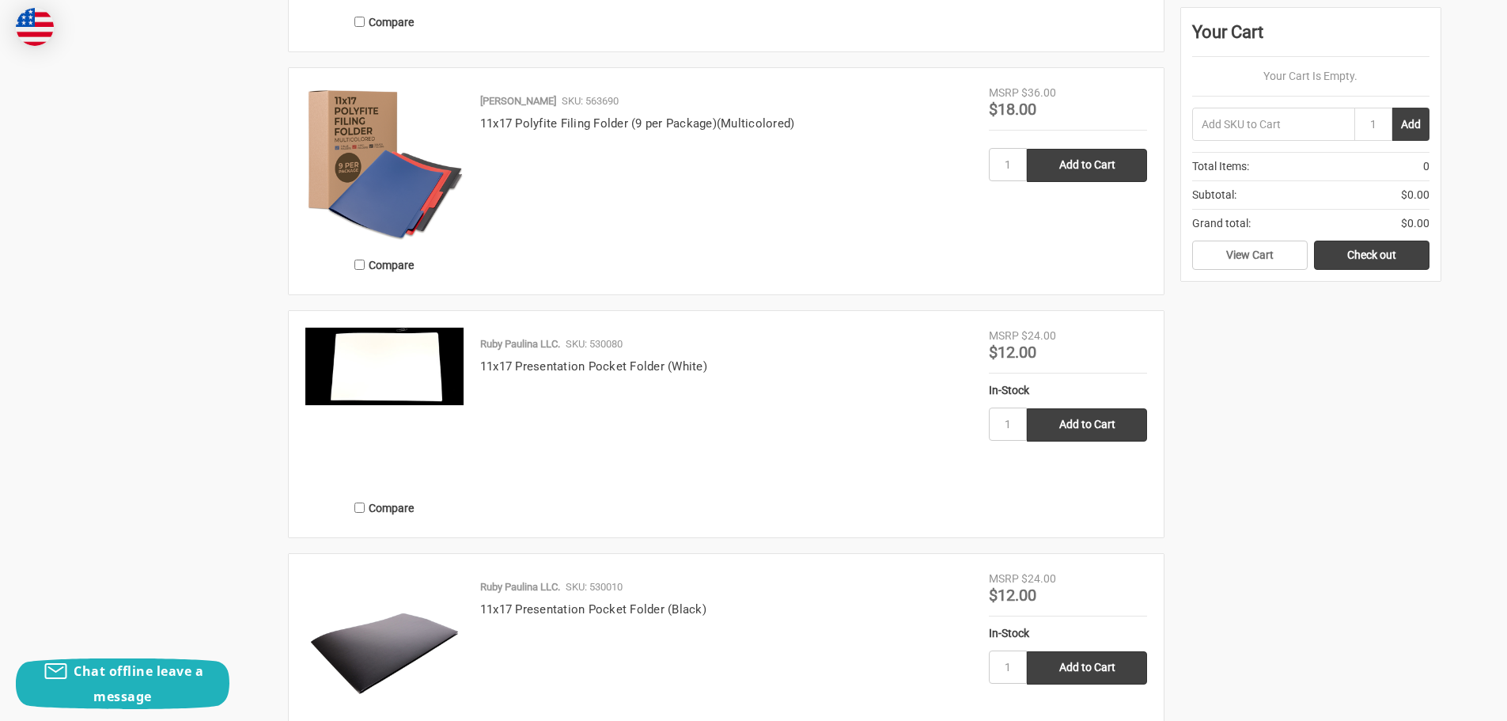
scroll to position [2927, 0]
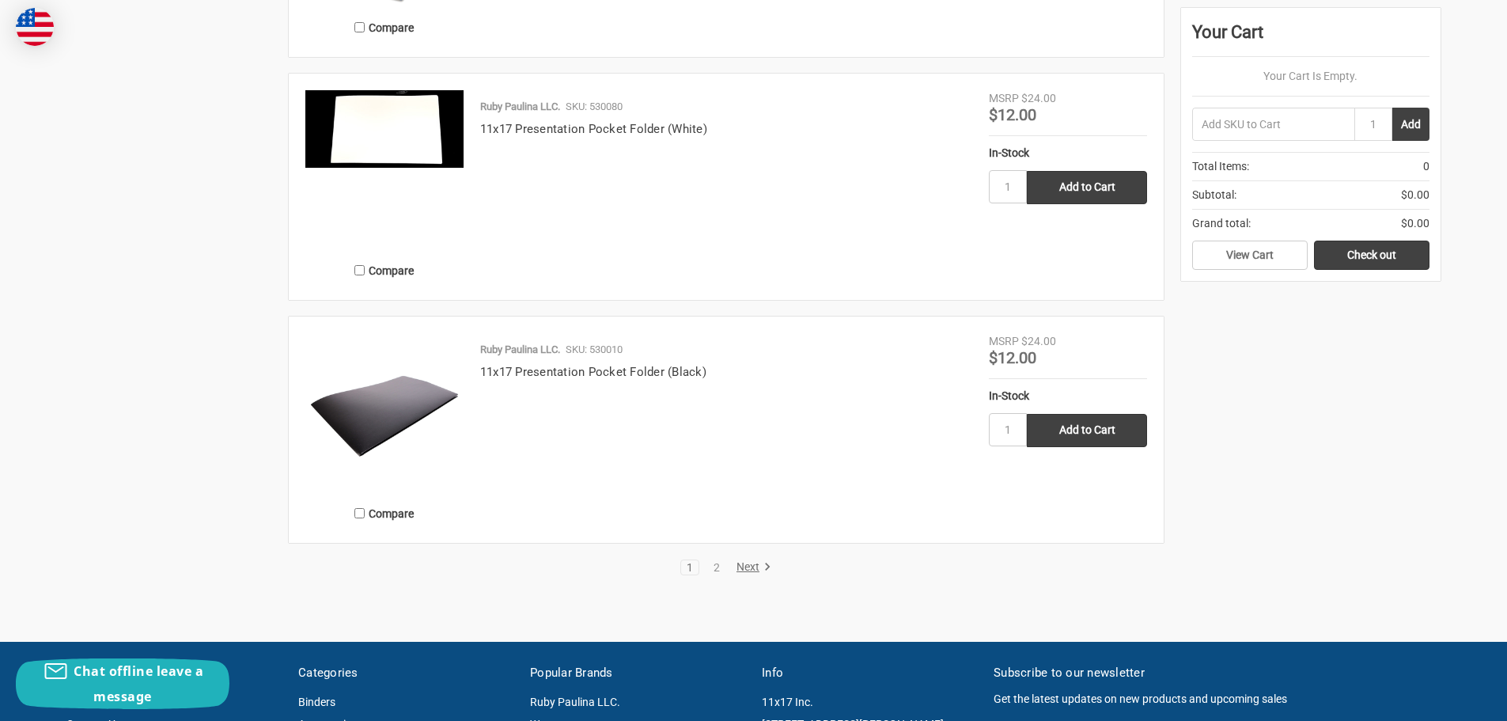
click at [744, 568] on link "Next" at bounding box center [751, 567] width 40 height 14
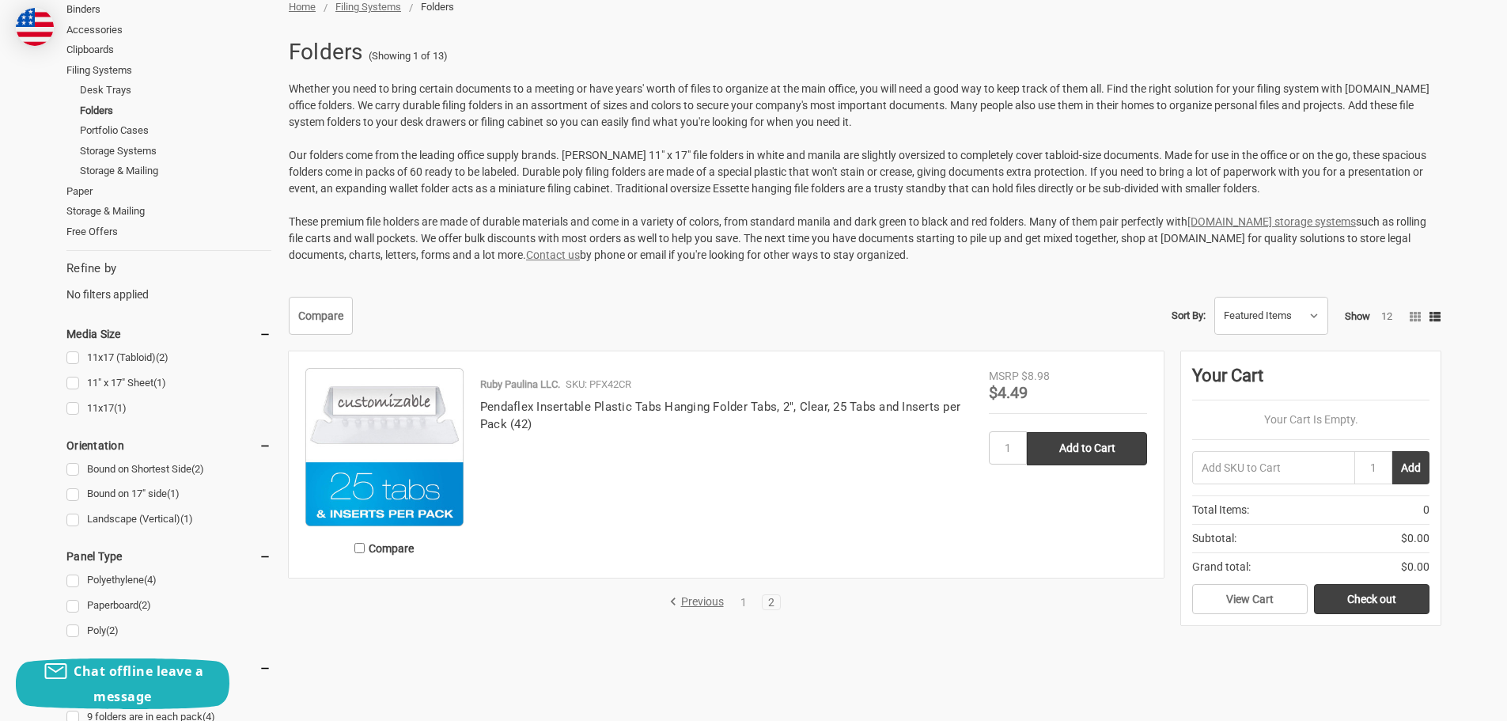
scroll to position [395, 0]
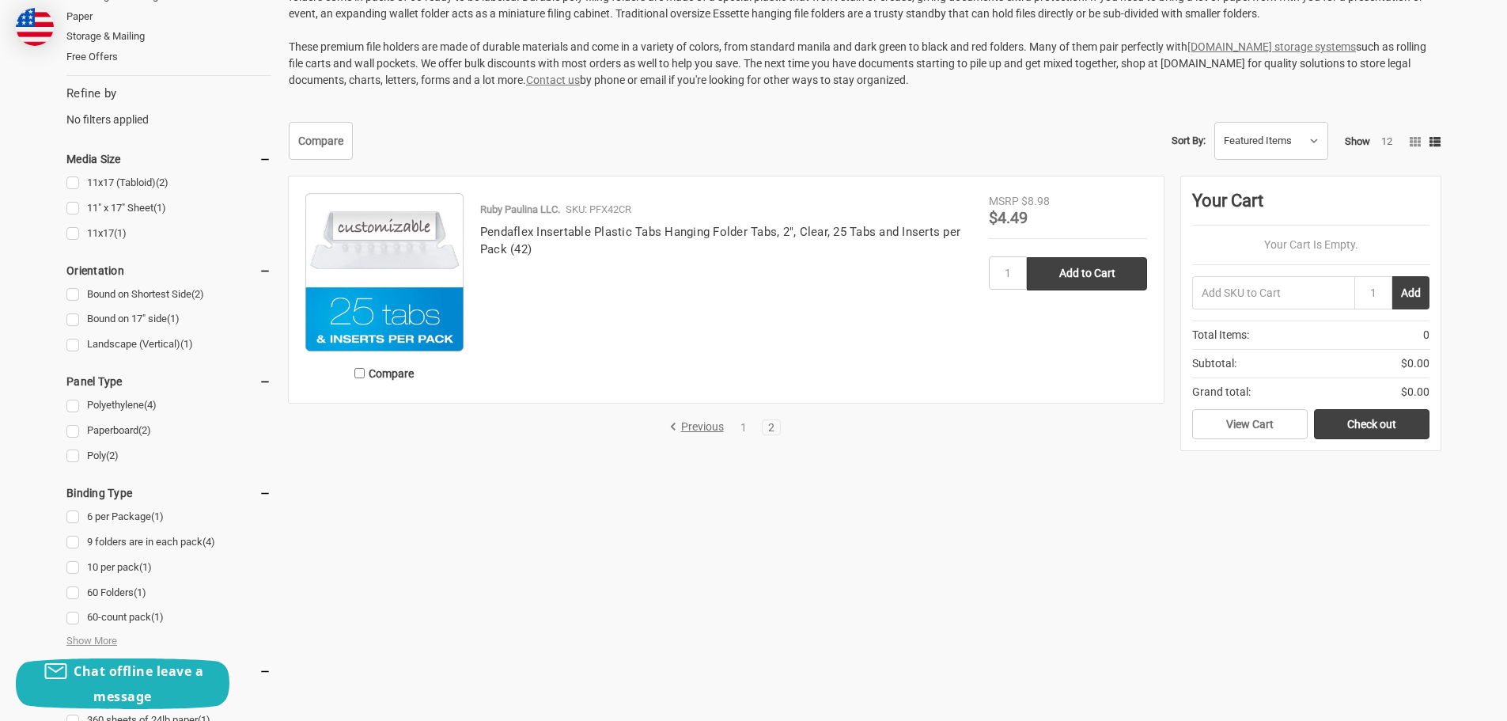
click at [702, 425] on link "Previous" at bounding box center [699, 427] width 60 height 14
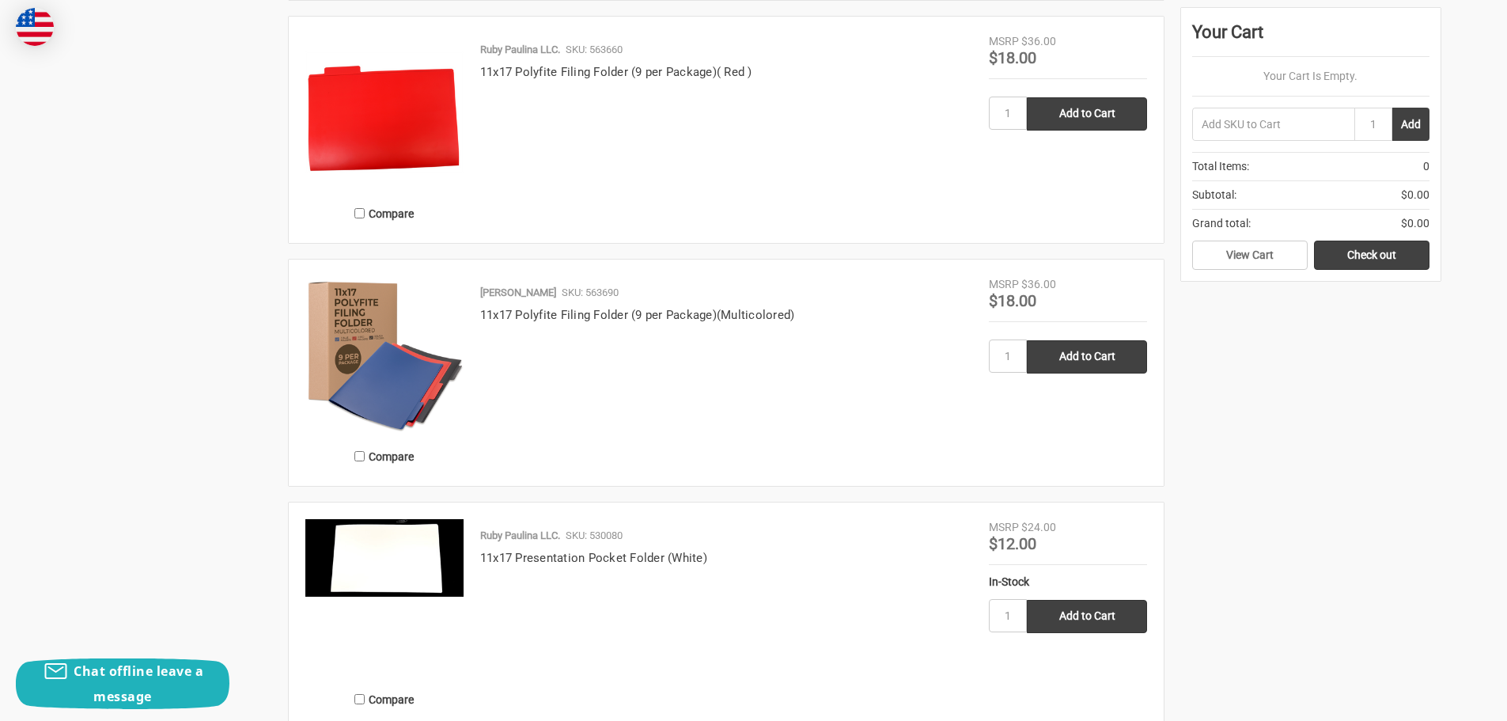
scroll to position [2531, 0]
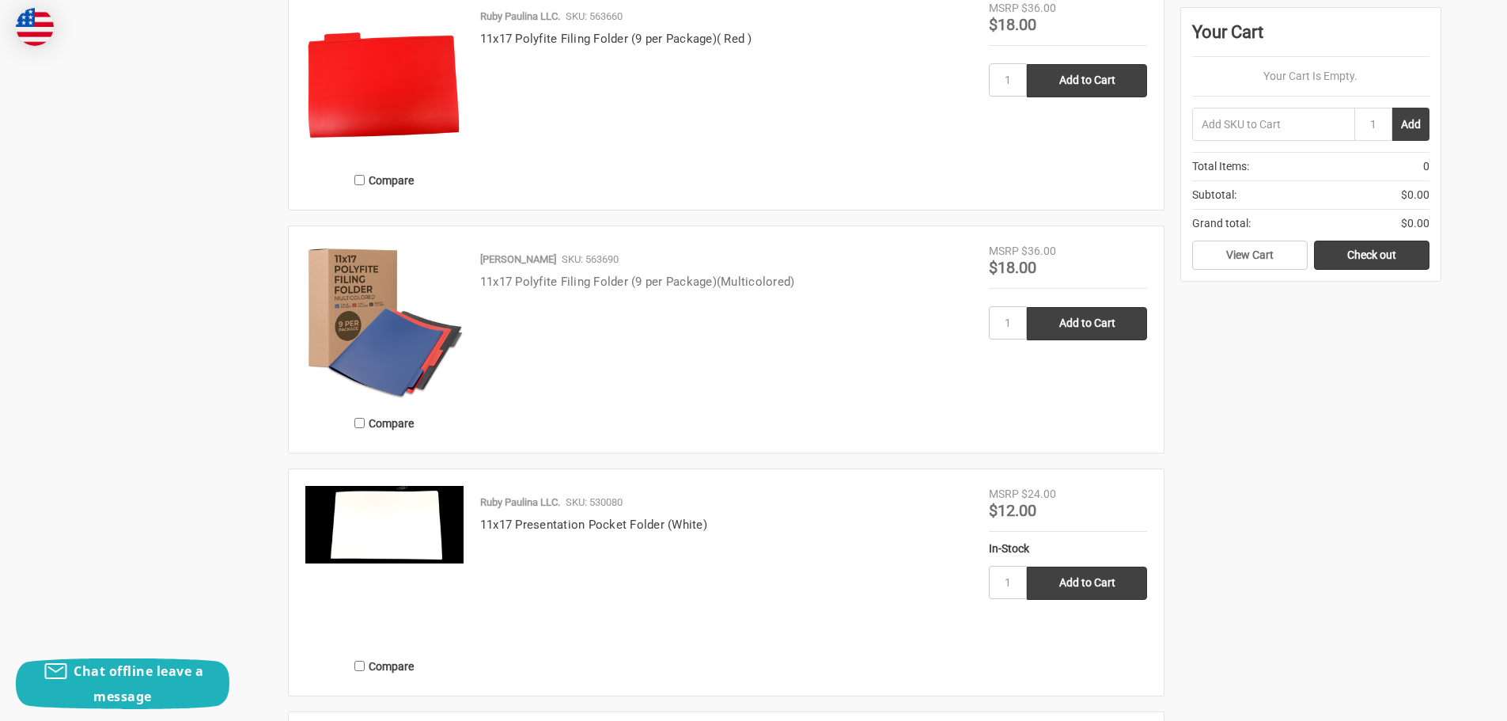
click at [546, 278] on link "11x17 Polyfite Filing Folder (9 per Package)(Multicolored)" at bounding box center [637, 281] width 315 height 14
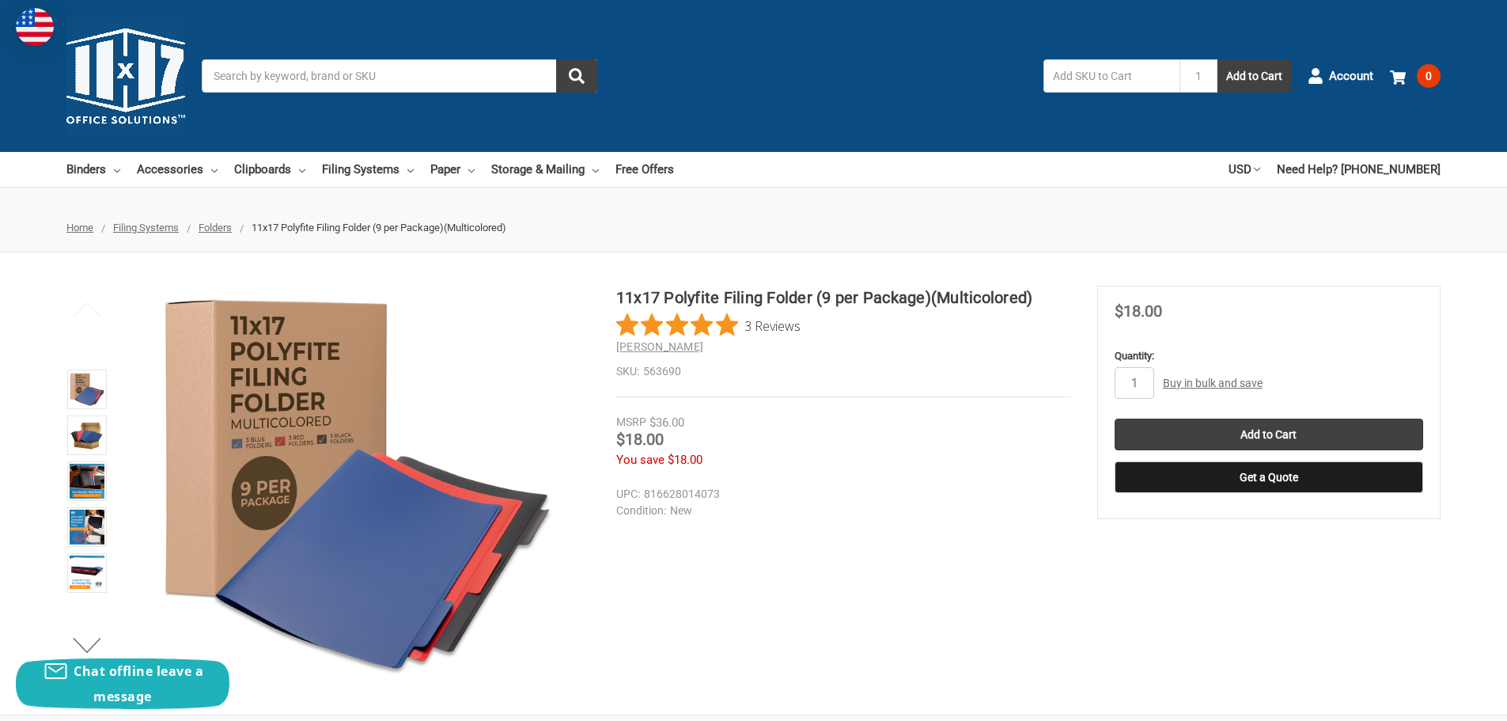
scroll to position [79, 0]
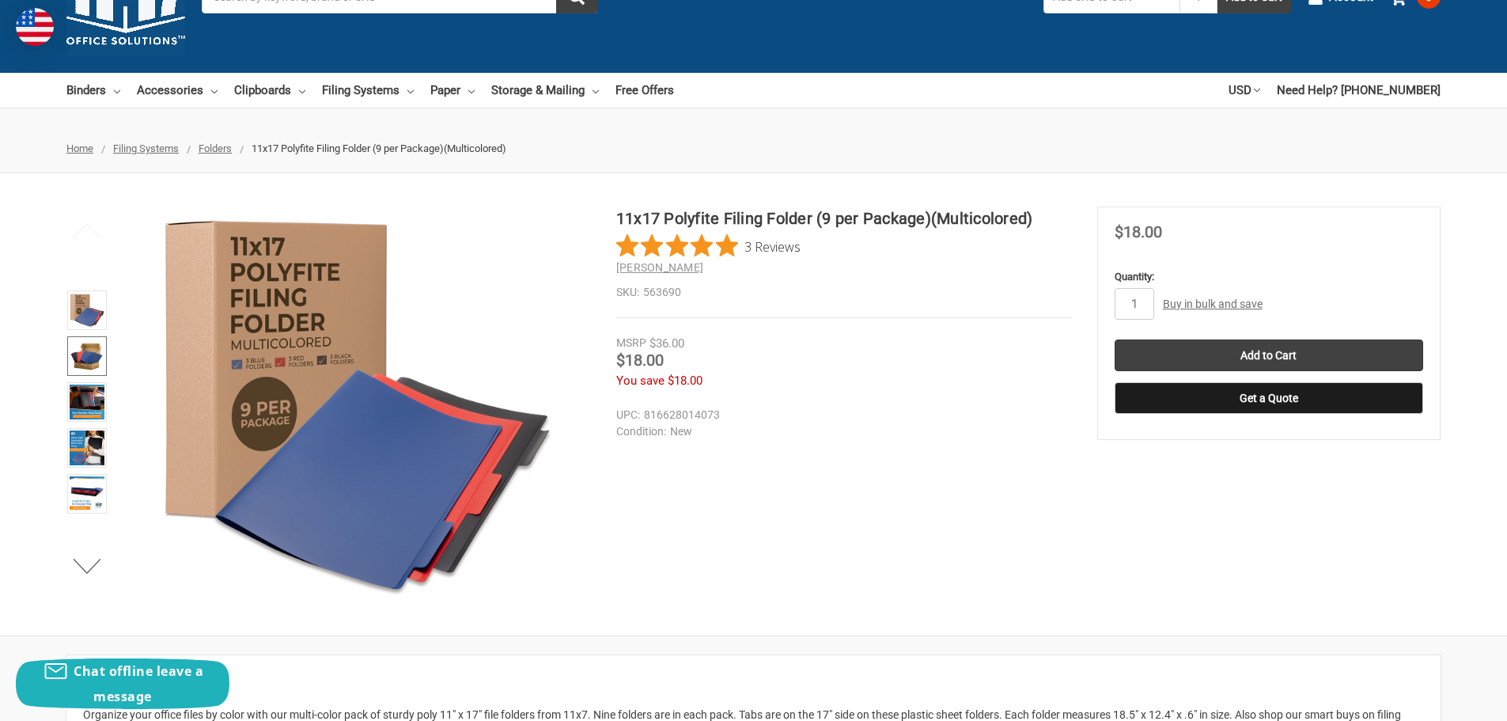
click at [81, 349] on img at bounding box center [87, 356] width 35 height 35
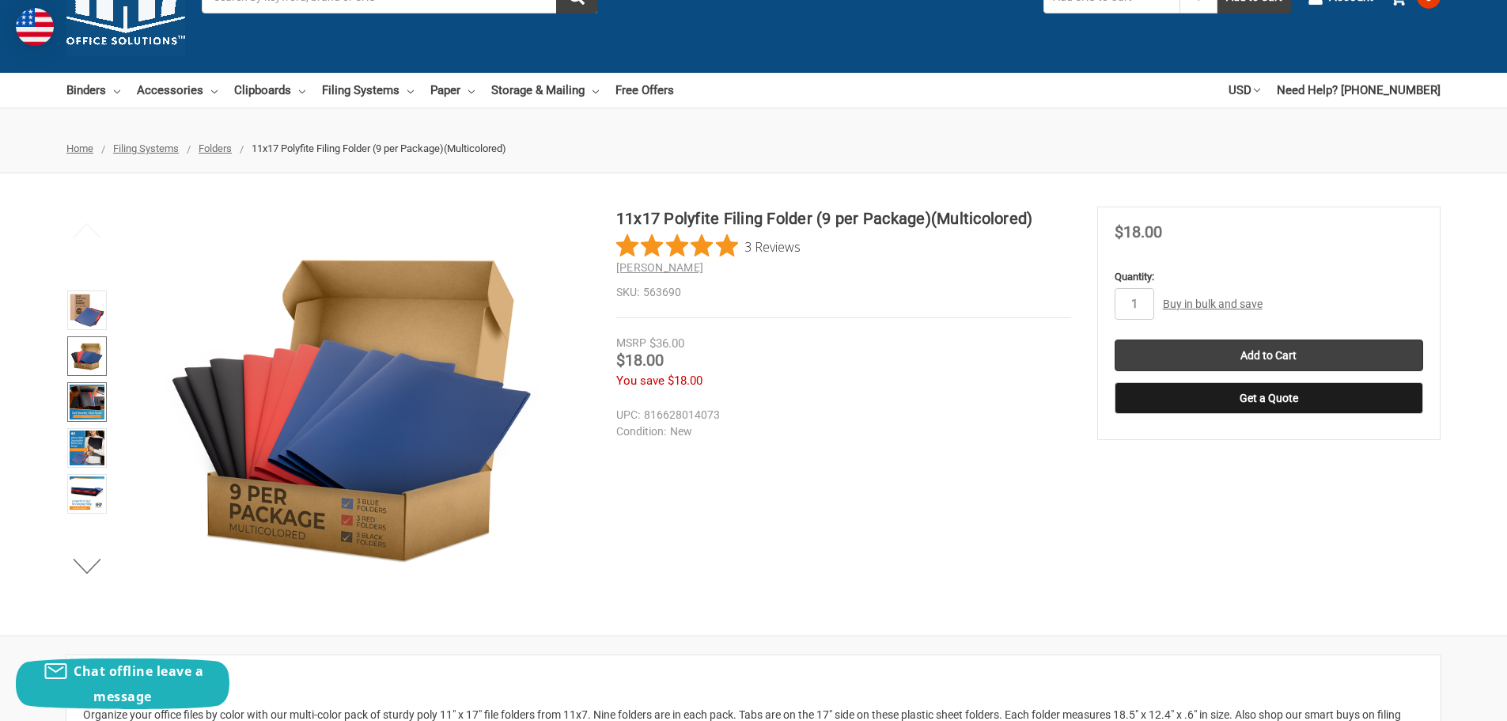
click at [95, 391] on img at bounding box center [87, 401] width 35 height 35
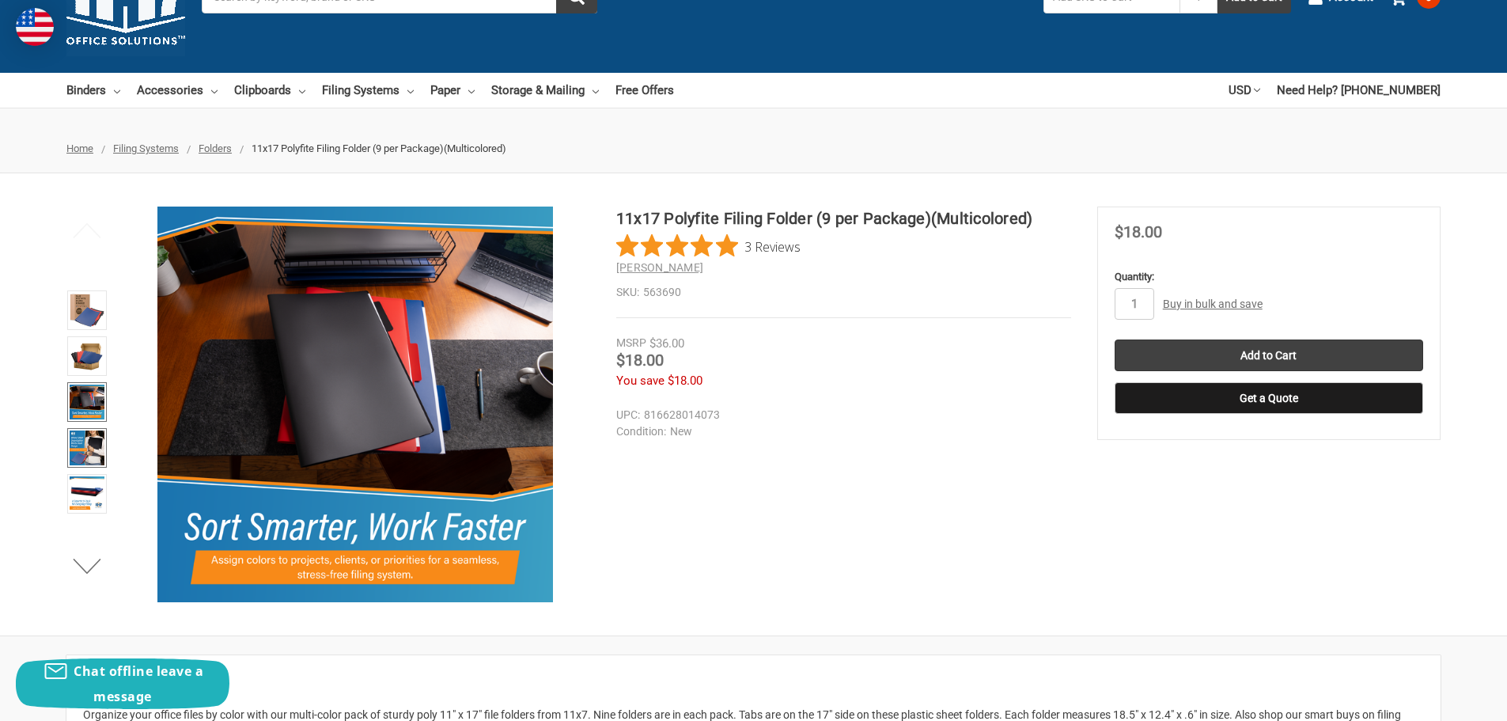
click at [94, 440] on img at bounding box center [87, 447] width 35 height 35
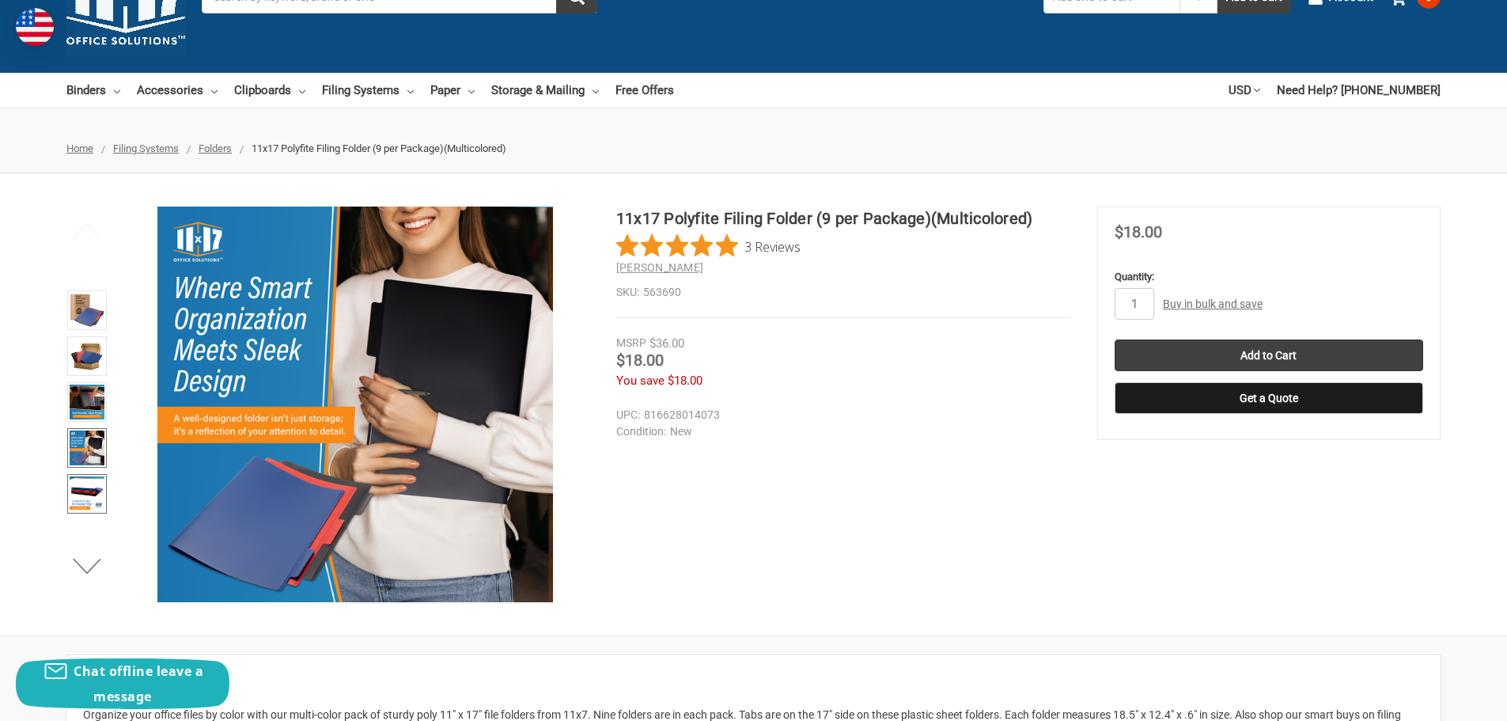
click at [86, 479] on img at bounding box center [87, 493] width 35 height 35
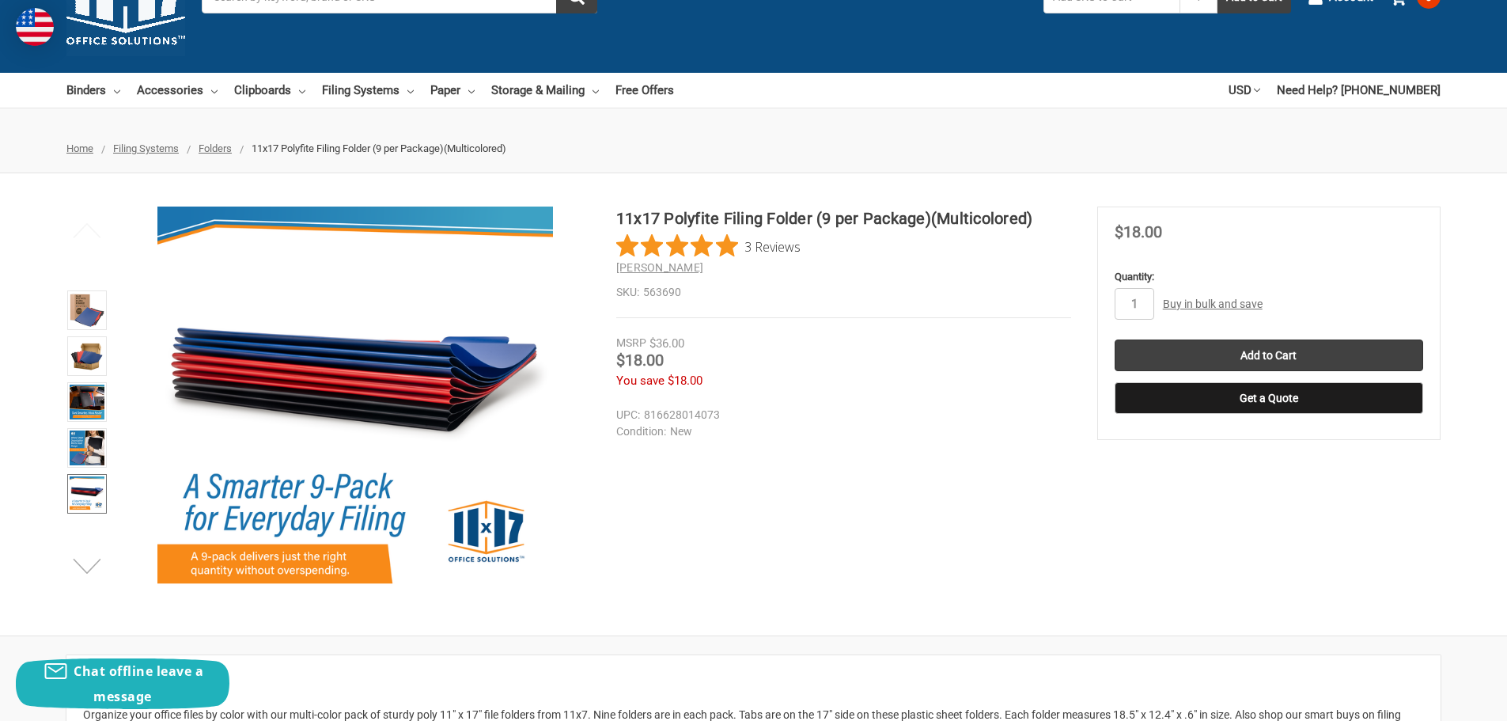
click at [96, 570] on button "Next" at bounding box center [87, 566] width 48 height 32
click at [88, 484] on img at bounding box center [87, 493] width 35 height 35
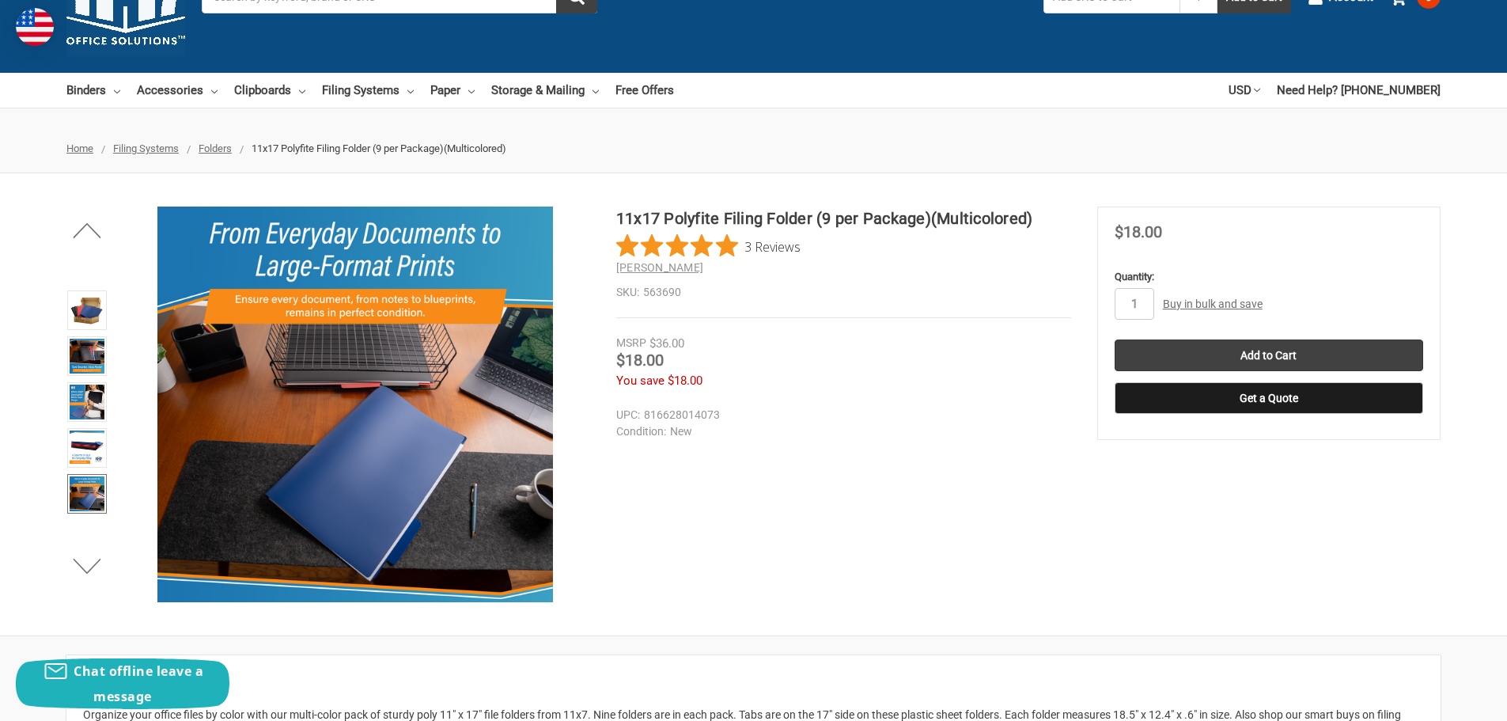
click at [1219, 306] on link "Buy in bulk and save" at bounding box center [1213, 303] width 100 height 13
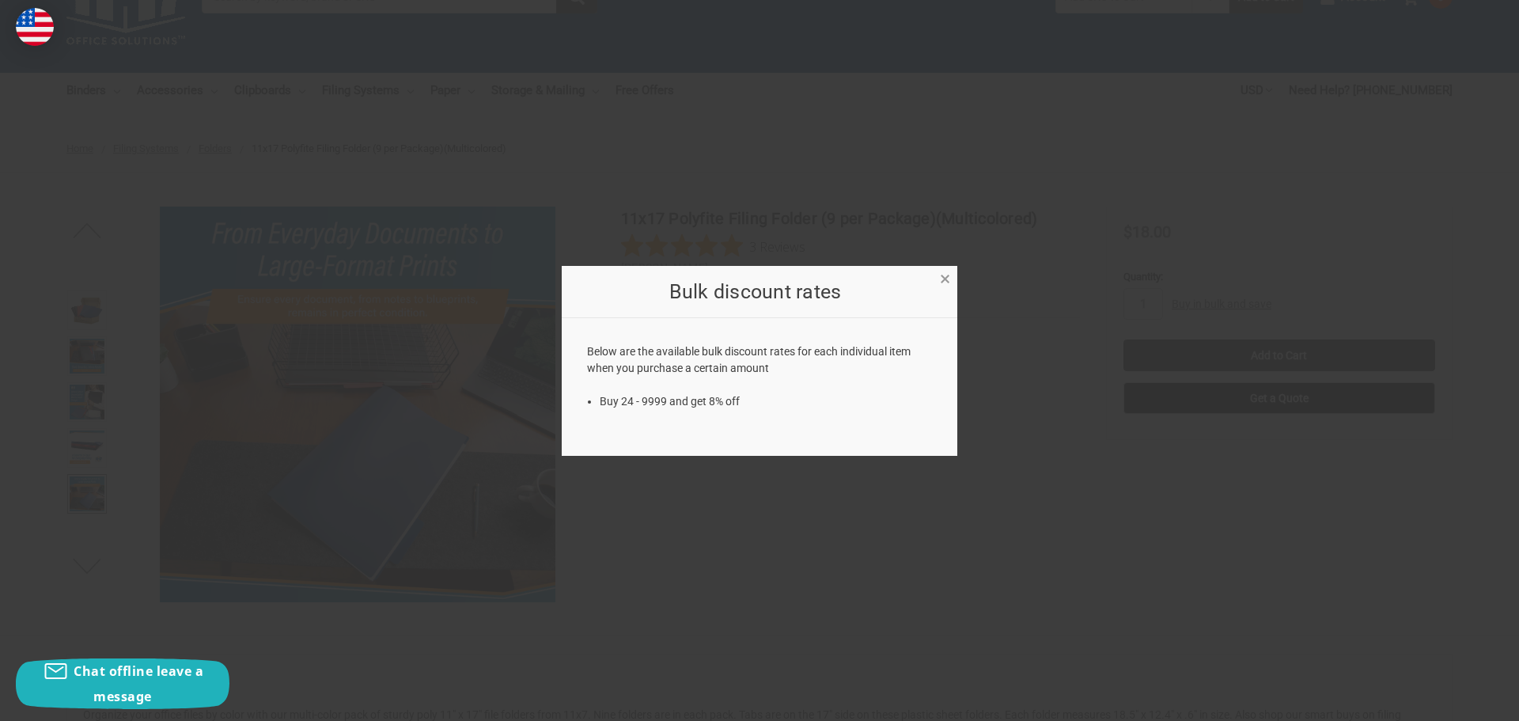
click at [948, 280] on span "×" at bounding box center [945, 278] width 10 height 23
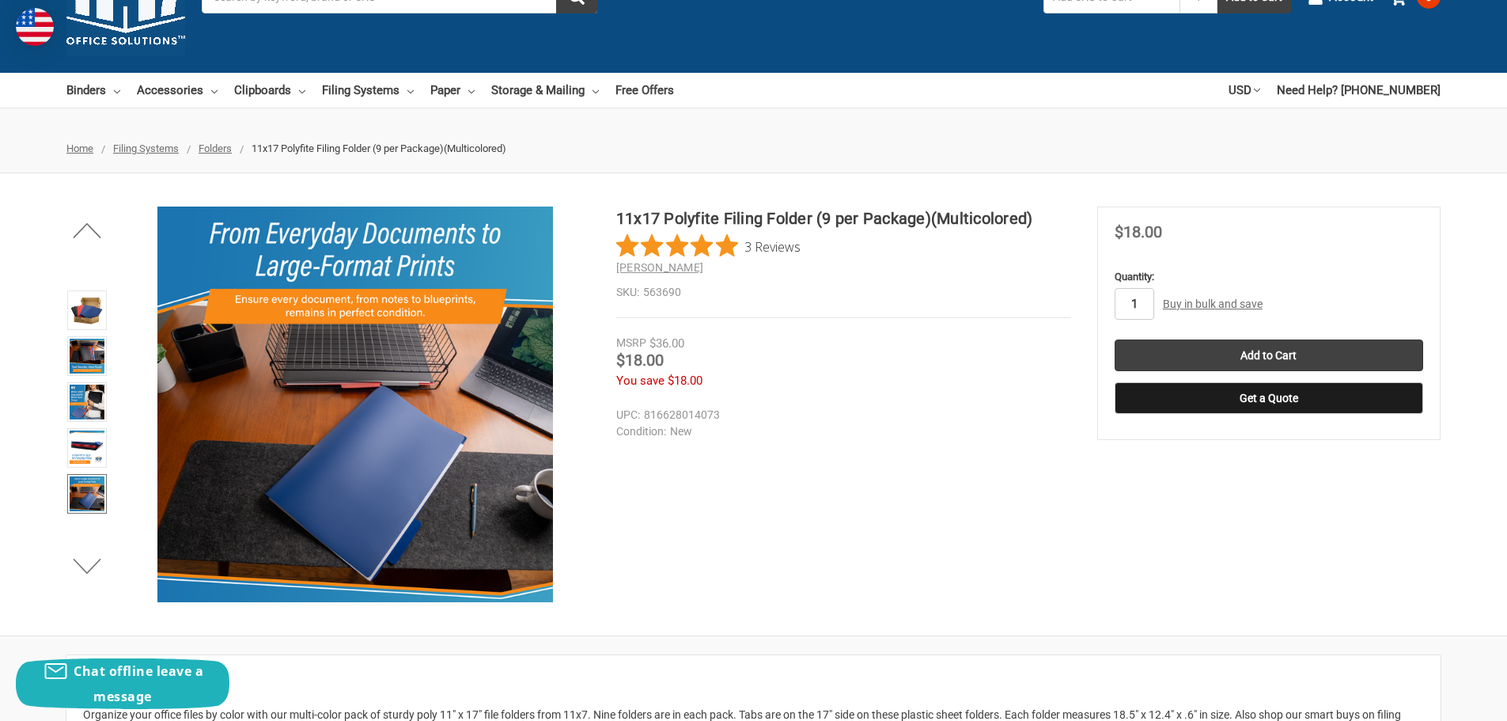
click at [1145, 306] on input "1" at bounding box center [1134, 304] width 40 height 32
type input "2"
click at [1094, 346] on section "11x17 Polyfite Filing Folder (9 per Package)(Multicolored) 3 Reviews Ruby Pauli…" at bounding box center [856, 306] width 481 height 200
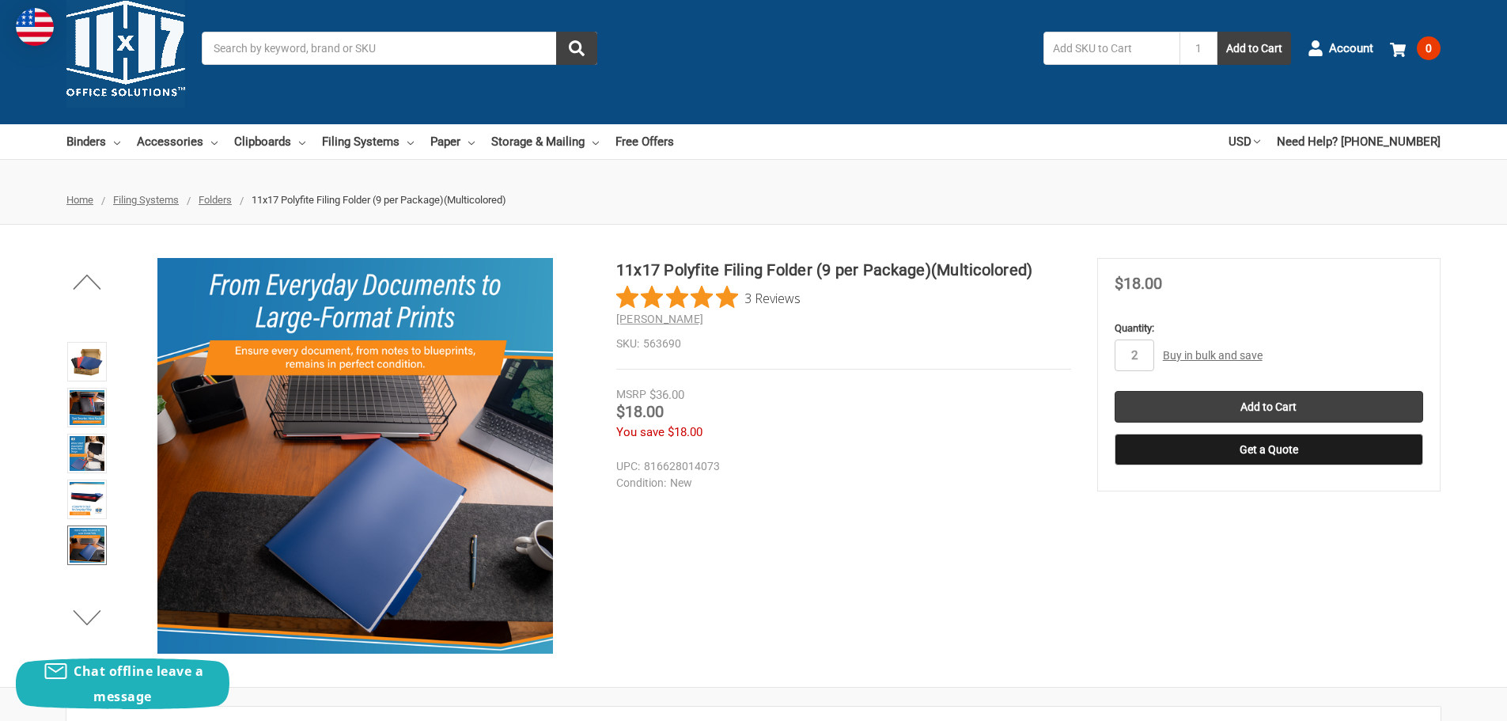
scroll to position [0, 0]
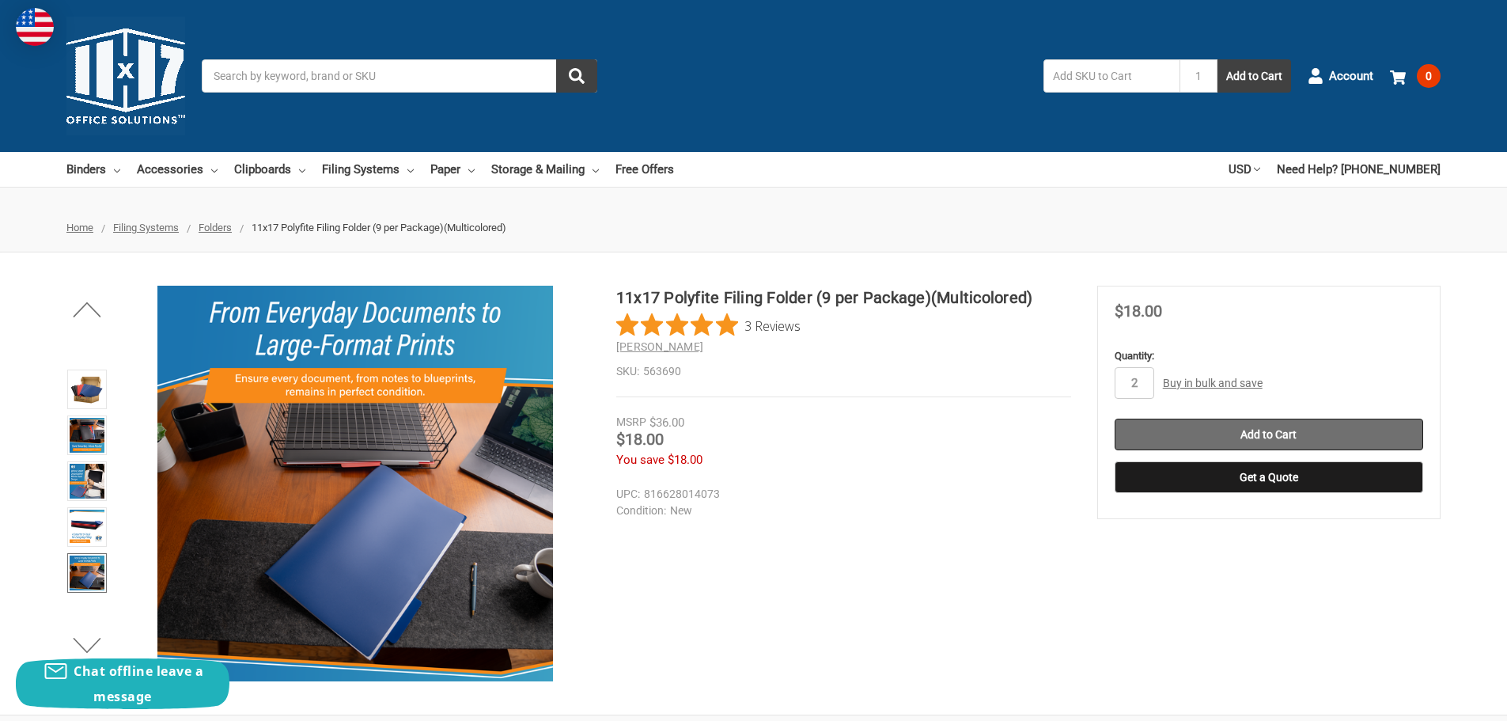
click at [1188, 437] on input "Add to Cart" at bounding box center [1268, 434] width 308 height 32
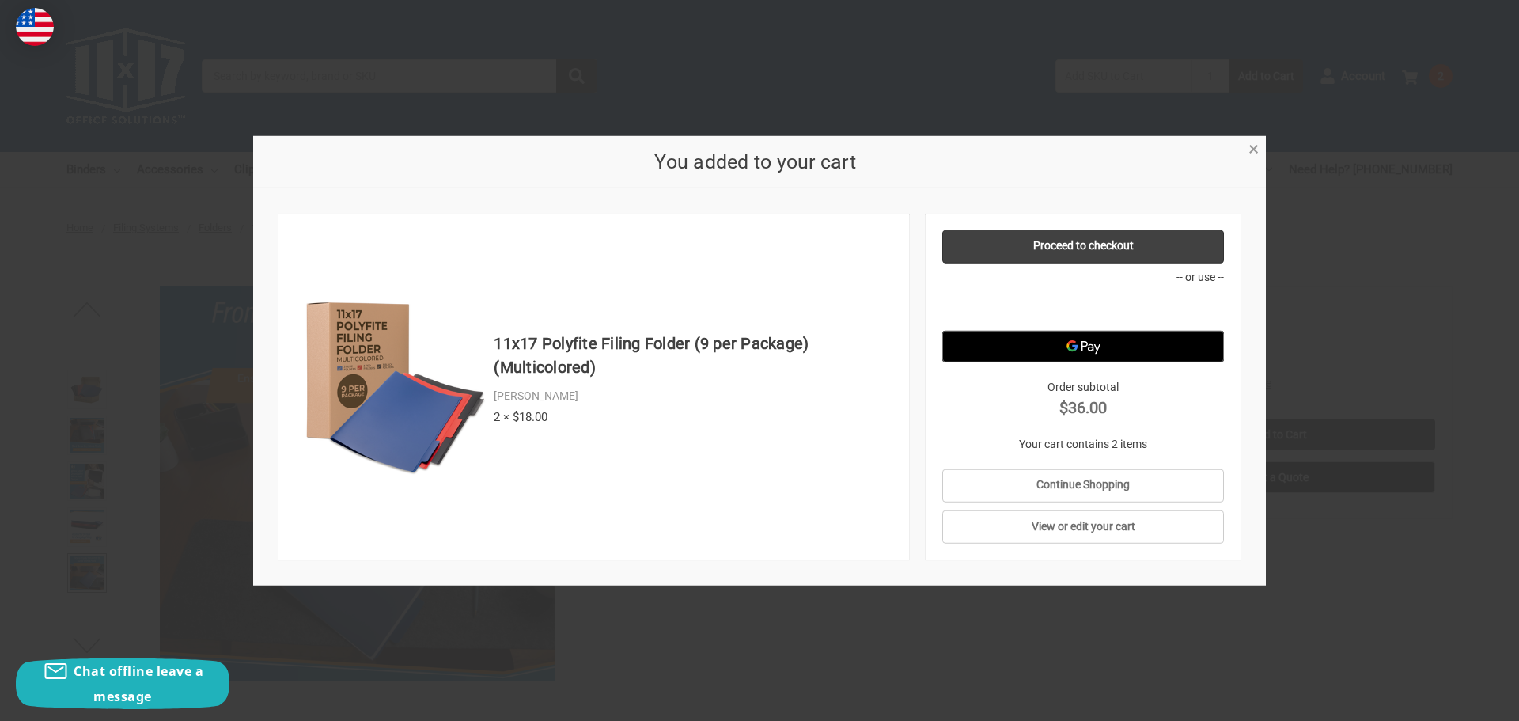
click at [1255, 152] on span "×" at bounding box center [1253, 149] width 10 height 23
